Goal: Task Accomplishment & Management: Use online tool/utility

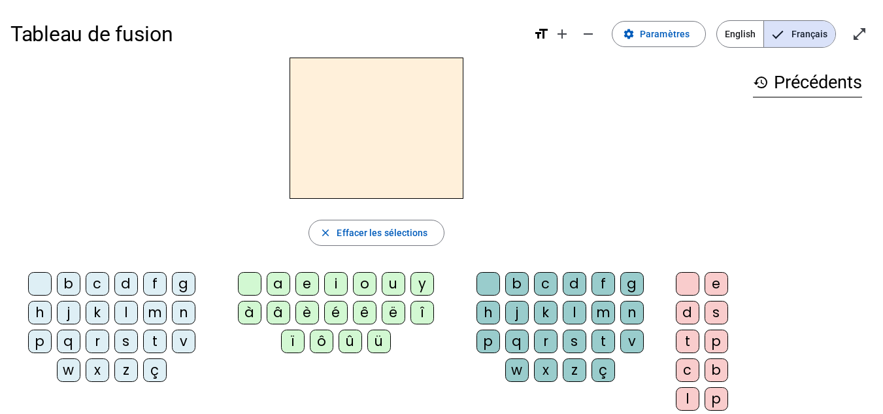
click at [96, 282] on div "c" at bounding box center [98, 284] width 24 height 24
click at [855, 36] on mat-icon "open_in_full" at bounding box center [859, 34] width 16 height 16
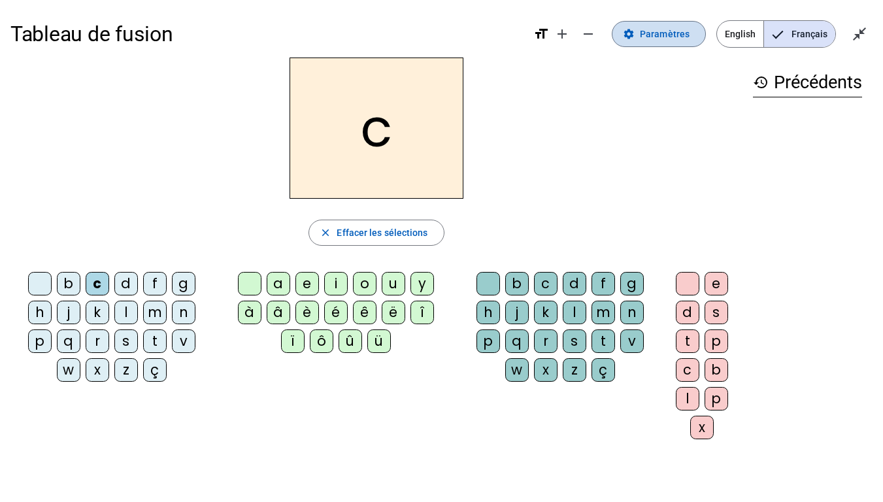
click at [659, 30] on span "Paramètres" at bounding box center [665, 34] width 50 height 16
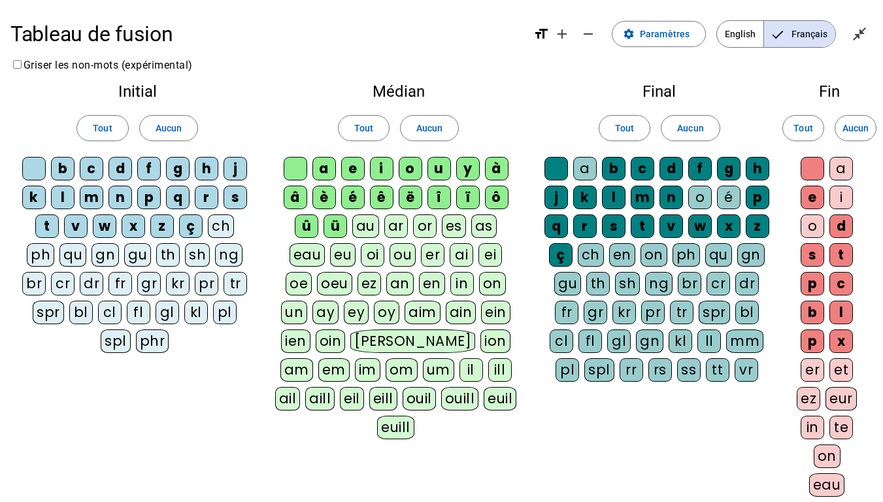
click at [62, 284] on div "cr" at bounding box center [63, 284] width 24 height 24
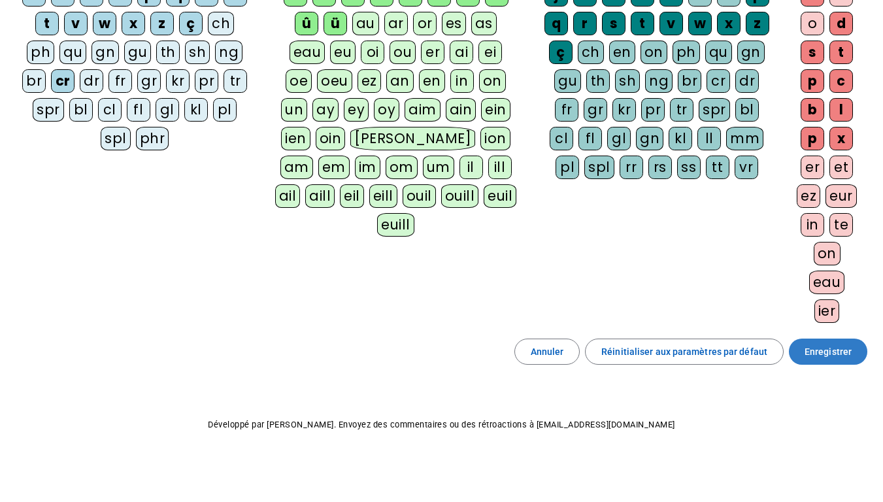
click at [835, 350] on span "Enregistrer" at bounding box center [827, 352] width 47 height 16
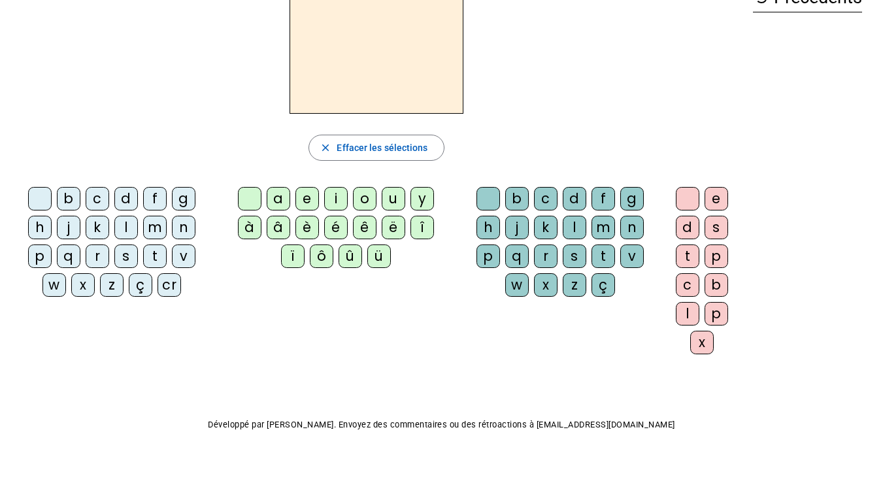
scroll to position [85, 0]
click at [169, 288] on div "cr" at bounding box center [169, 285] width 24 height 24
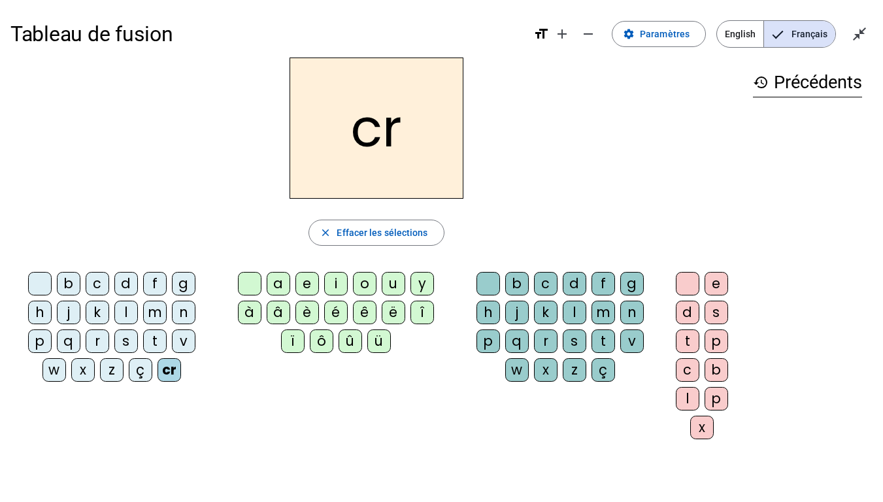
click at [308, 308] on div "è" at bounding box center [307, 313] width 24 height 24
click at [627, 344] on div "v" at bounding box center [632, 341] width 24 height 24
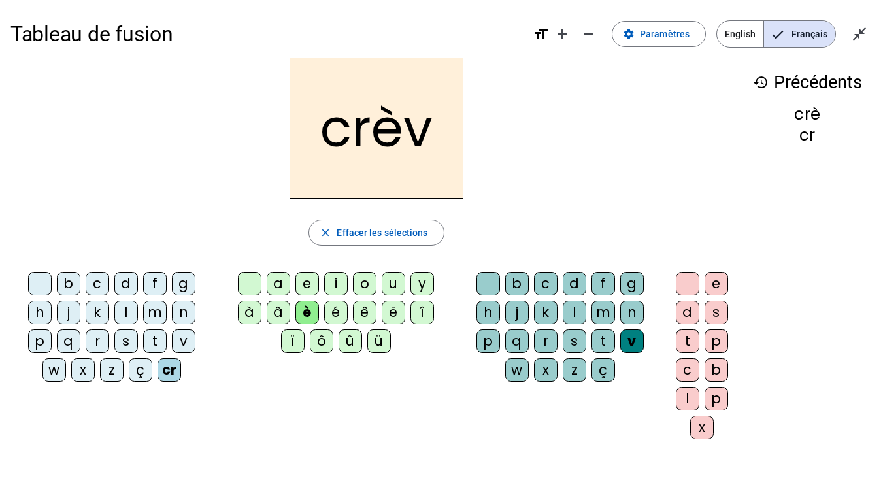
click at [715, 281] on div "e" at bounding box center [716, 284] width 24 height 24
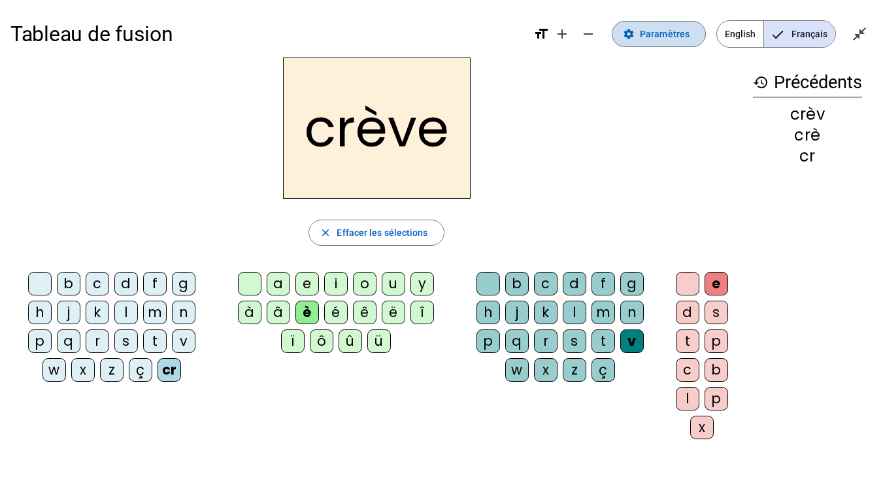
click at [633, 36] on mat-icon "settings" at bounding box center [629, 34] width 12 height 12
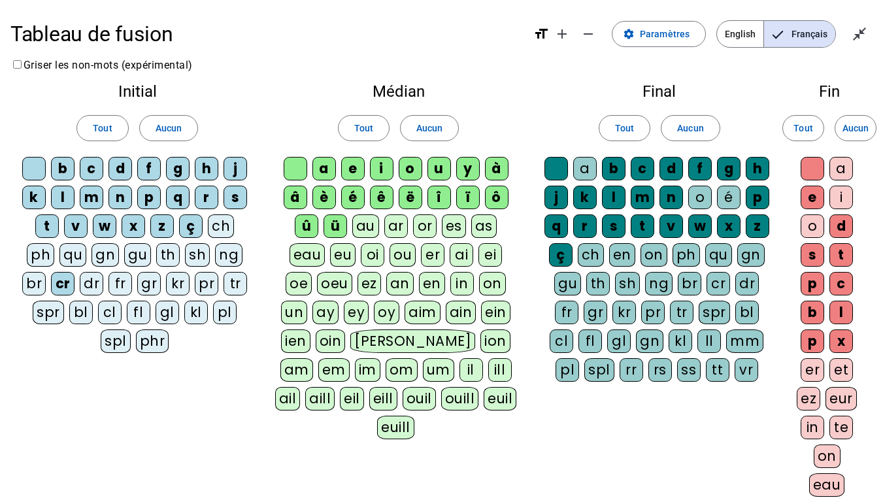
click at [148, 278] on div "gr" at bounding box center [149, 284] width 24 height 24
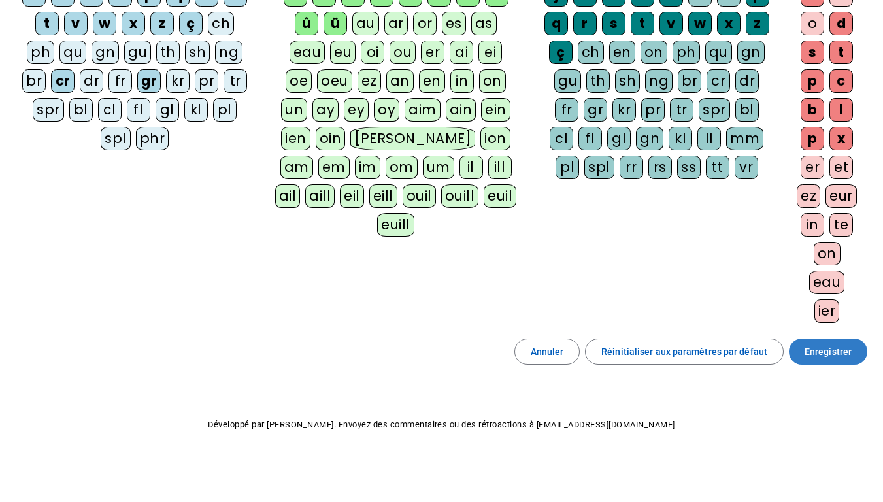
click at [808, 350] on span "Enregistrer" at bounding box center [827, 352] width 47 height 16
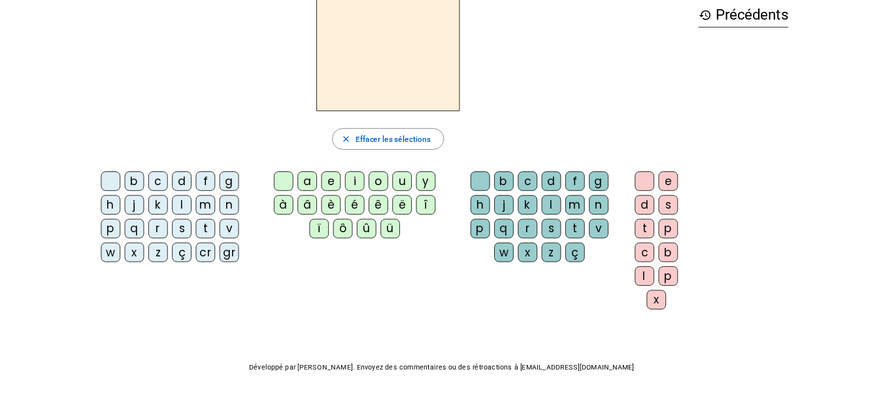
scroll to position [62, 0]
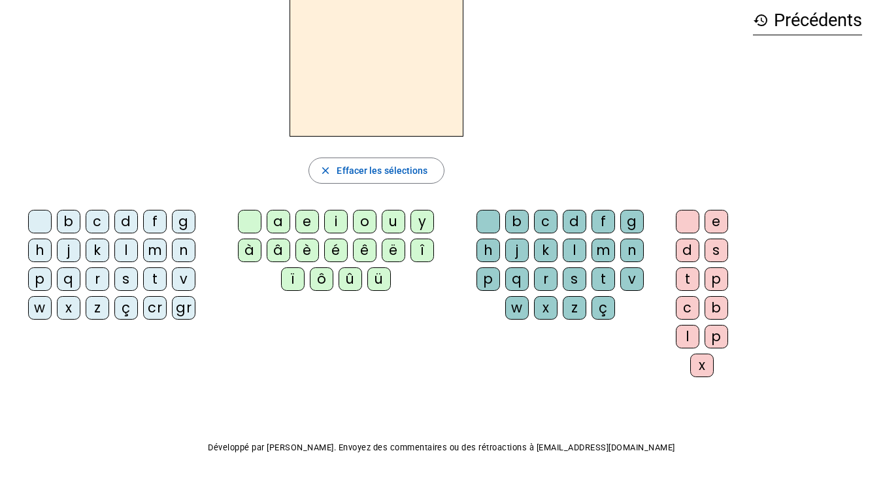
click at [159, 310] on div "cr" at bounding box center [155, 308] width 24 height 24
click at [310, 244] on div "è" at bounding box center [307, 250] width 24 height 24
click at [635, 273] on div "v" at bounding box center [632, 279] width 24 height 24
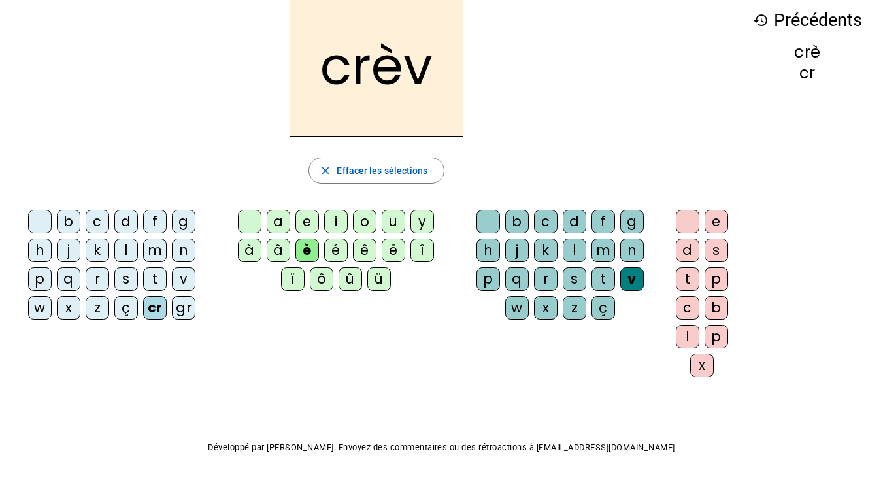
click at [712, 216] on div "e" at bounding box center [716, 222] width 24 height 24
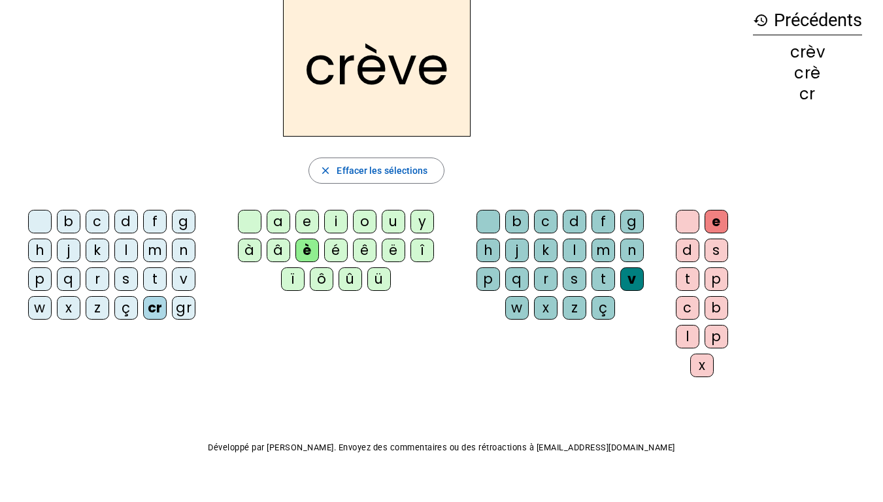
click at [182, 316] on div "gr" at bounding box center [184, 308] width 24 height 24
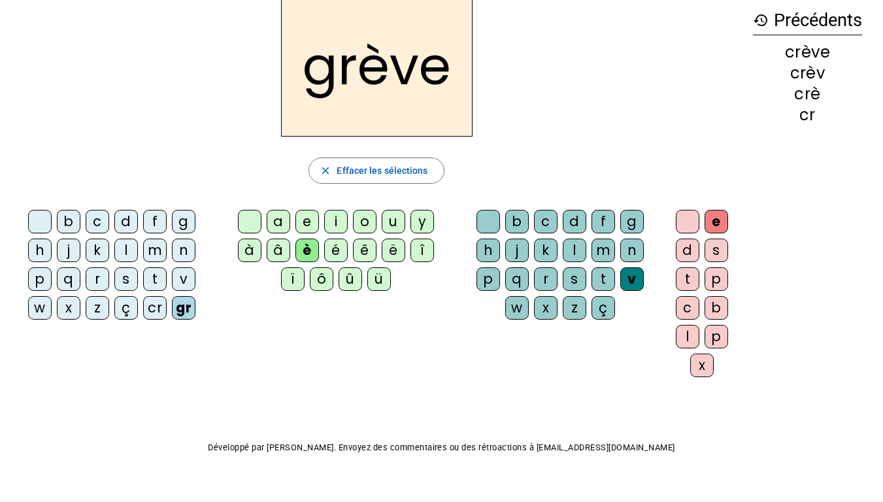
click at [274, 217] on div "a" at bounding box center [279, 222] width 24 height 24
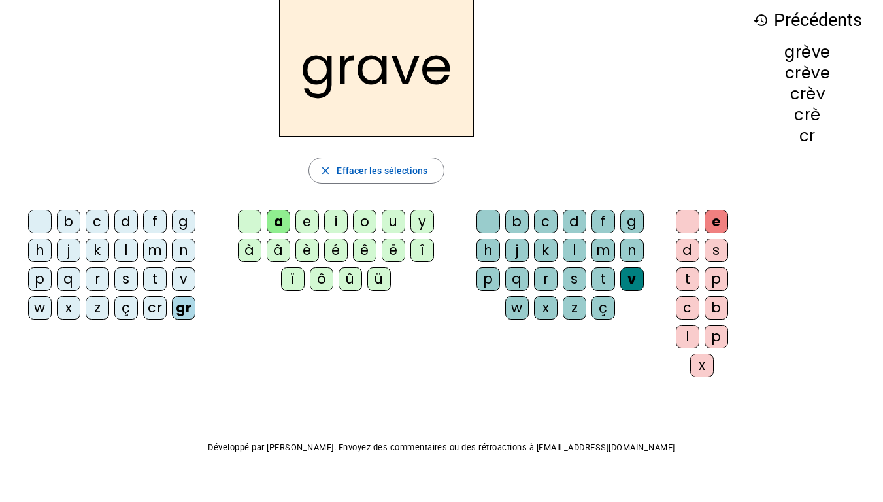
click at [186, 230] on div "g" at bounding box center [184, 222] width 24 height 24
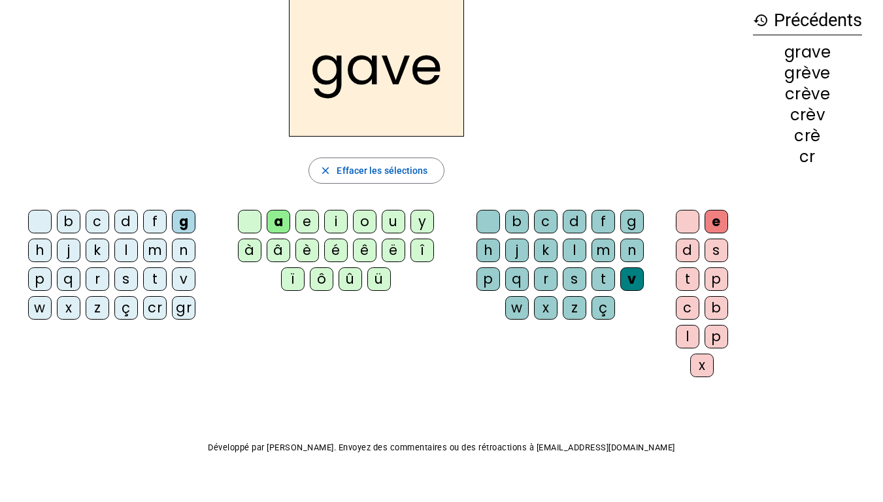
click at [126, 250] on div "l" at bounding box center [126, 250] width 24 height 24
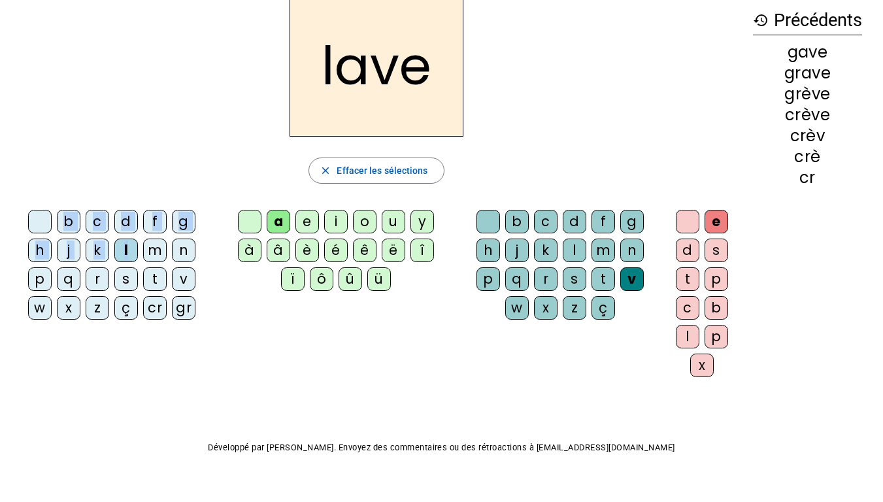
drag, startPoint x: 126, startPoint y: 250, endPoint x: 76, endPoint y: 145, distance: 116.0
click at [76, 145] on div "lave close Effacer les sélections b c d f g h j k l m n p q r s t v w x z ç cr …" at bounding box center [376, 191] width 732 height 392
click at [311, 250] on div "è" at bounding box center [307, 250] width 24 height 24
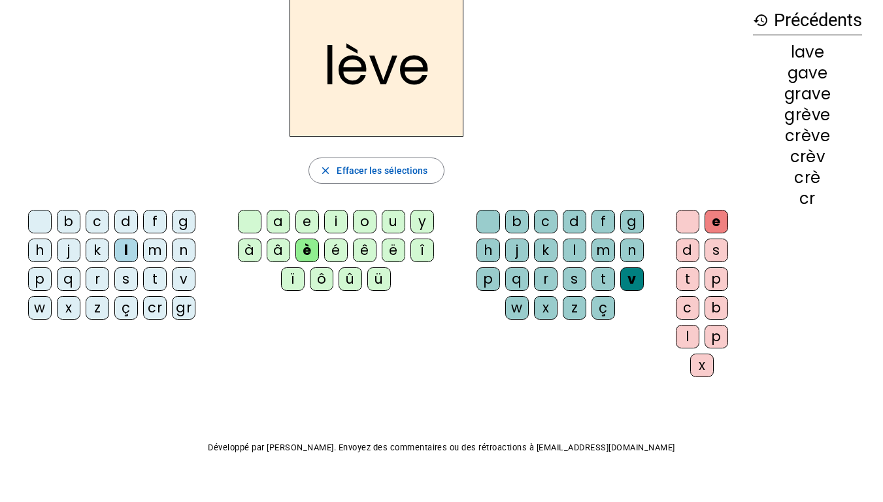
click at [566, 280] on div "s" at bounding box center [575, 279] width 24 height 24
click at [483, 284] on div "p" at bounding box center [488, 279] width 24 height 24
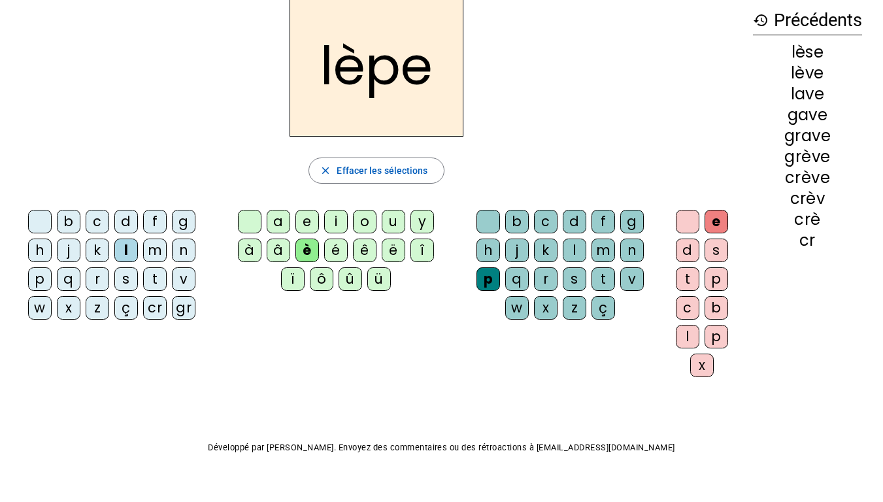
click at [565, 220] on div "d" at bounding box center [575, 222] width 24 height 24
click at [566, 285] on div "s" at bounding box center [575, 279] width 24 height 24
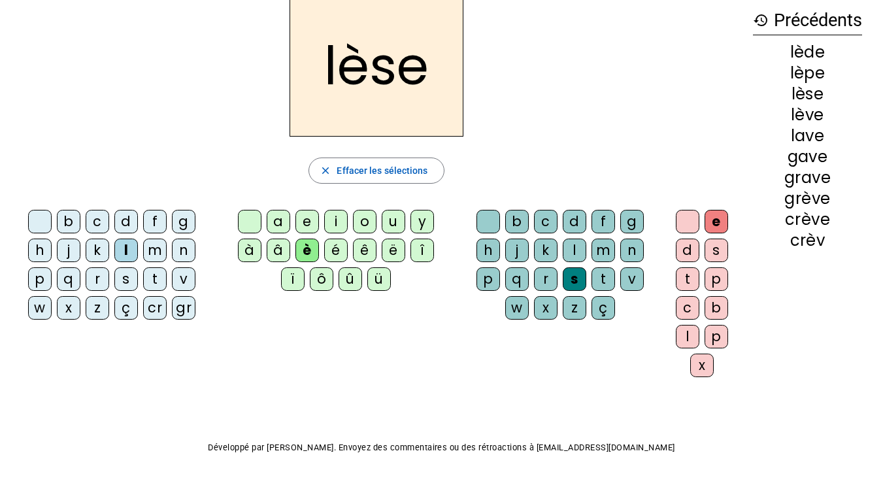
click at [36, 276] on div "p" at bounding box center [40, 279] width 24 height 24
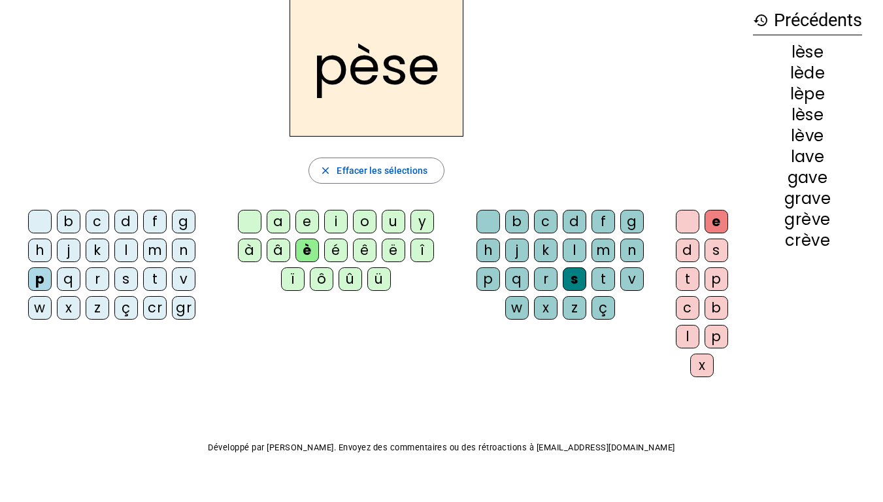
click at [570, 248] on div "l" at bounding box center [575, 250] width 24 height 24
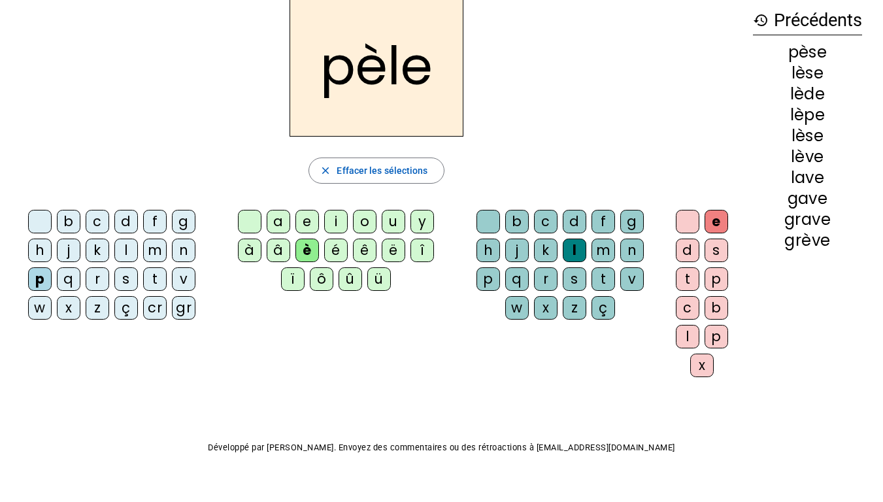
click at [193, 227] on div "g" at bounding box center [184, 222] width 24 height 24
